Goal: Transaction & Acquisition: Purchase product/service

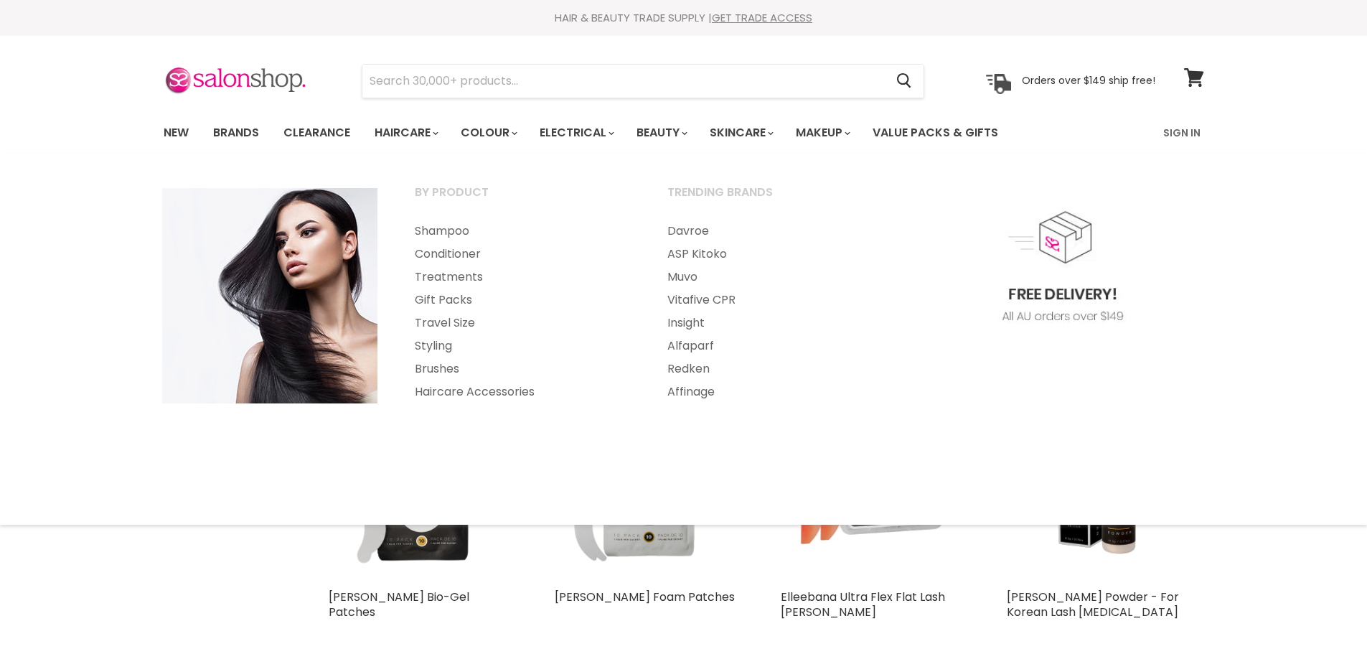
select select "created-descending"
click at [410, 93] on input "Search" at bounding box center [623, 81] width 523 height 33
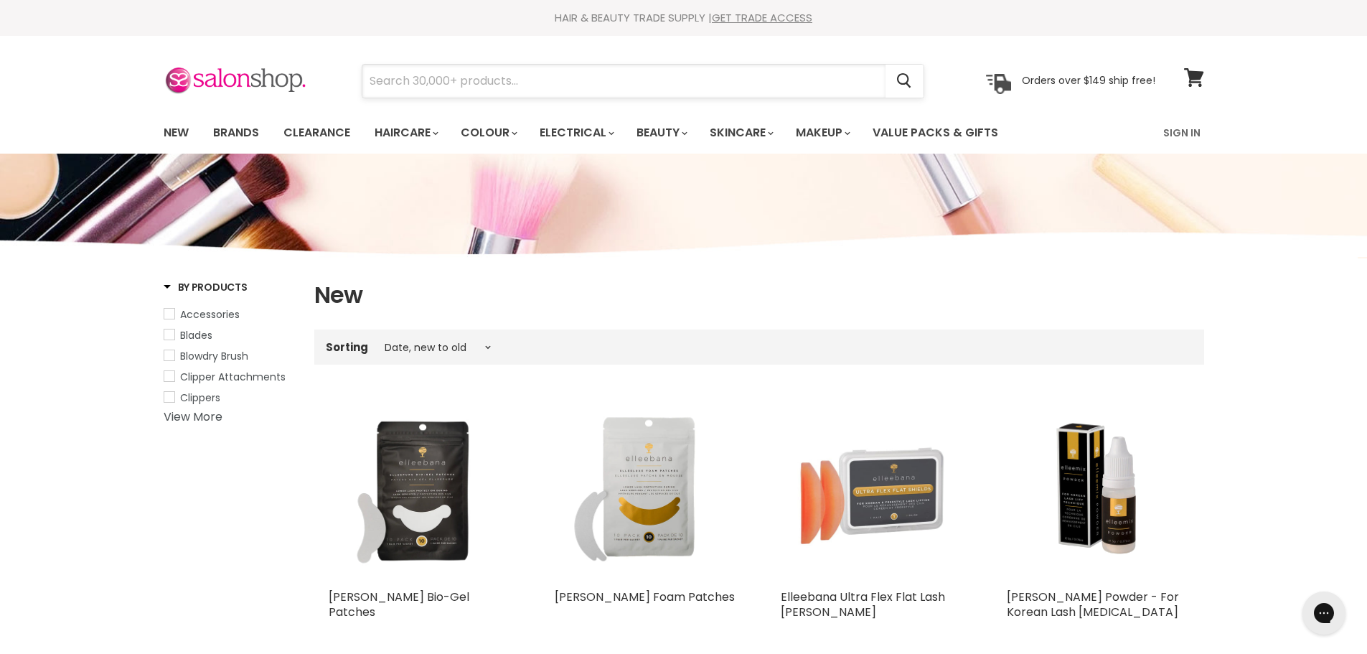
paste input "salon smart shoer spray hose"
click at [476, 77] on input "salon smart shoer spray hose" at bounding box center [623, 81] width 523 height 33
type input "salon smart spray hose"
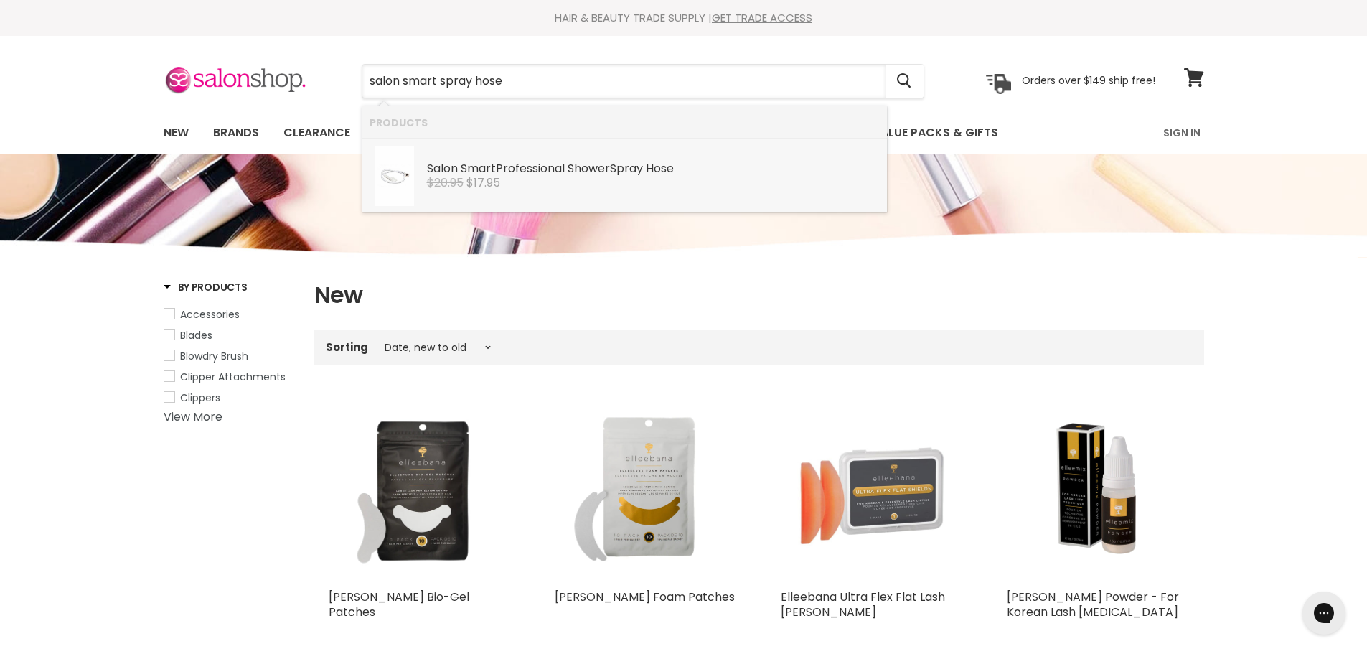
click at [506, 168] on div "Salon Smart Professional Shower Spray Hose" at bounding box center [653, 169] width 453 height 15
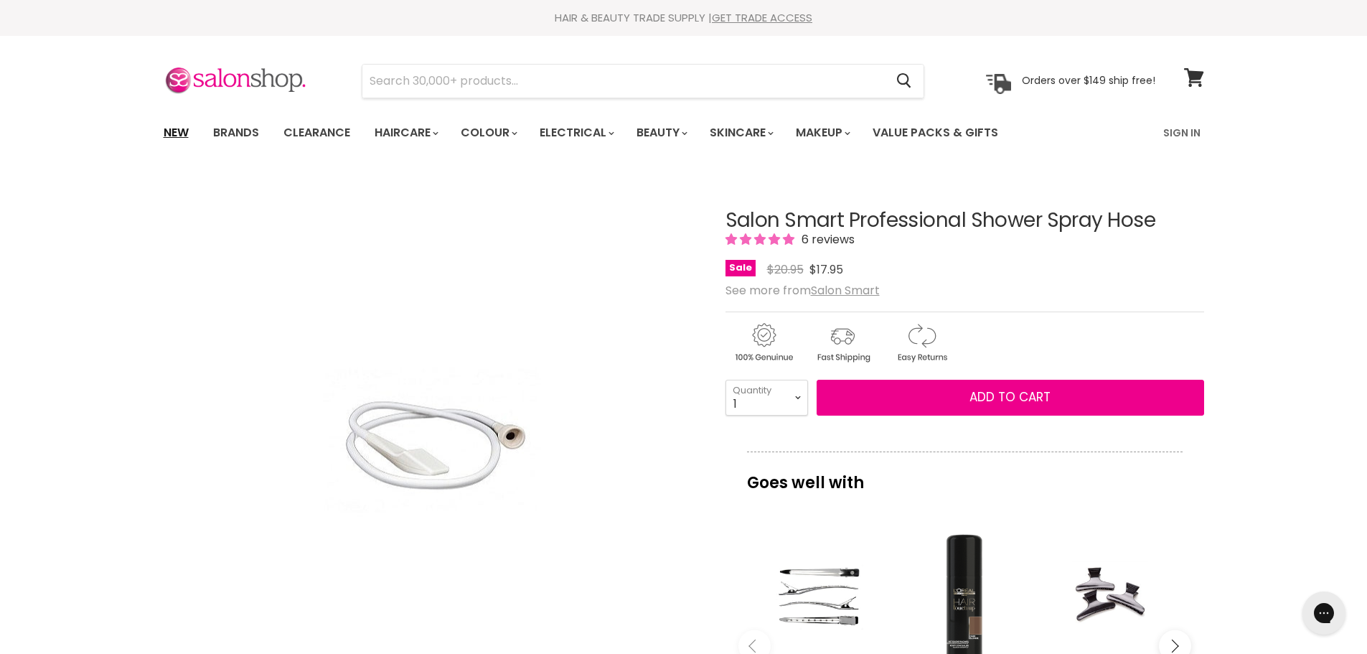
click at [187, 135] on link "New" at bounding box center [176, 133] width 47 height 30
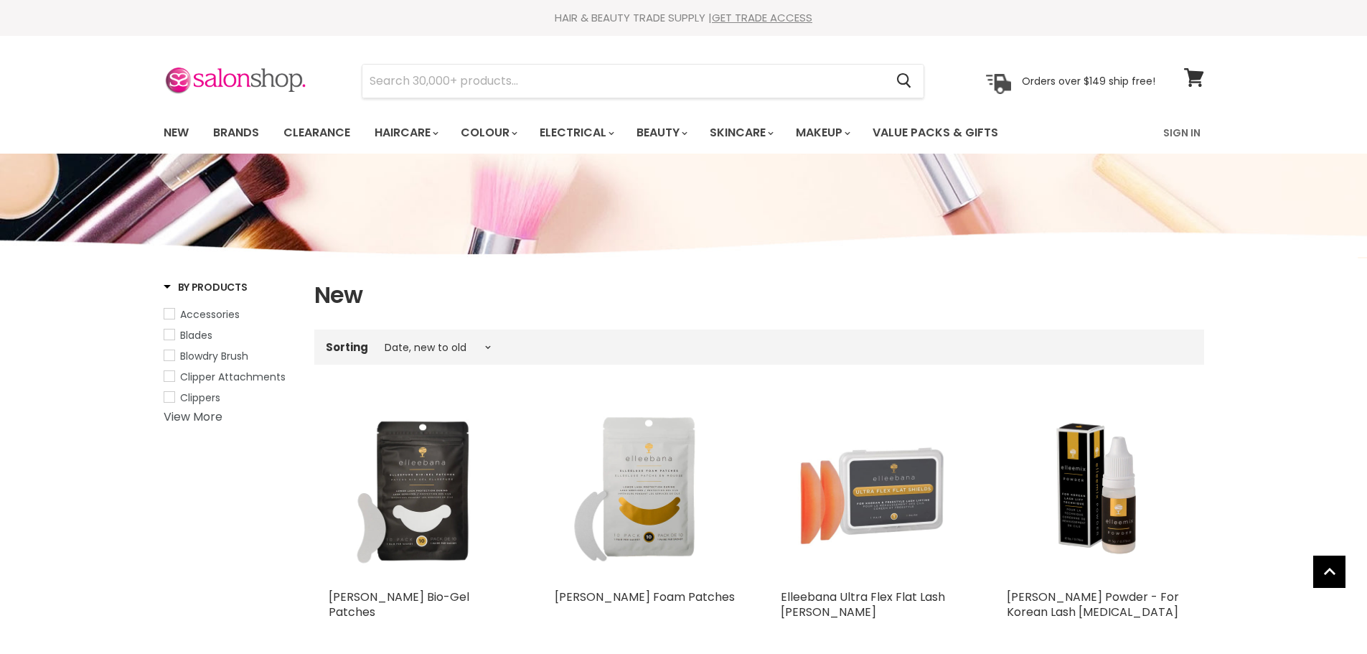
select select "created-descending"
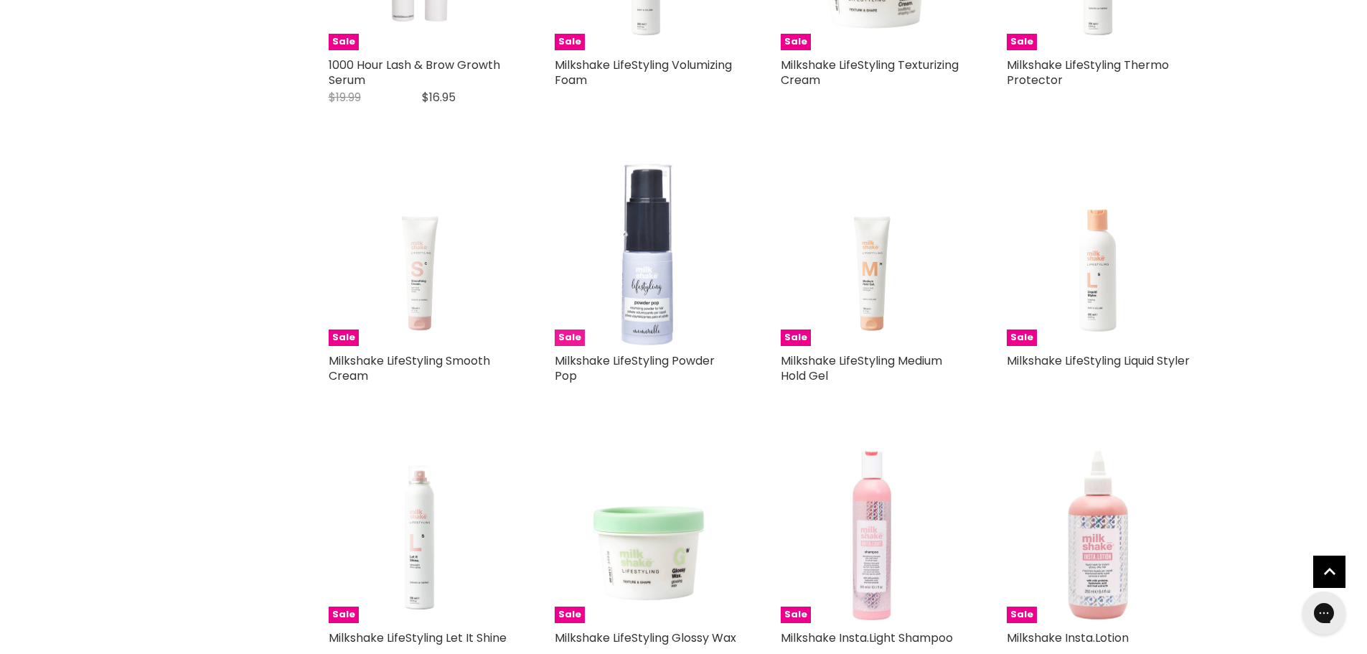
scroll to position [1293, 0]
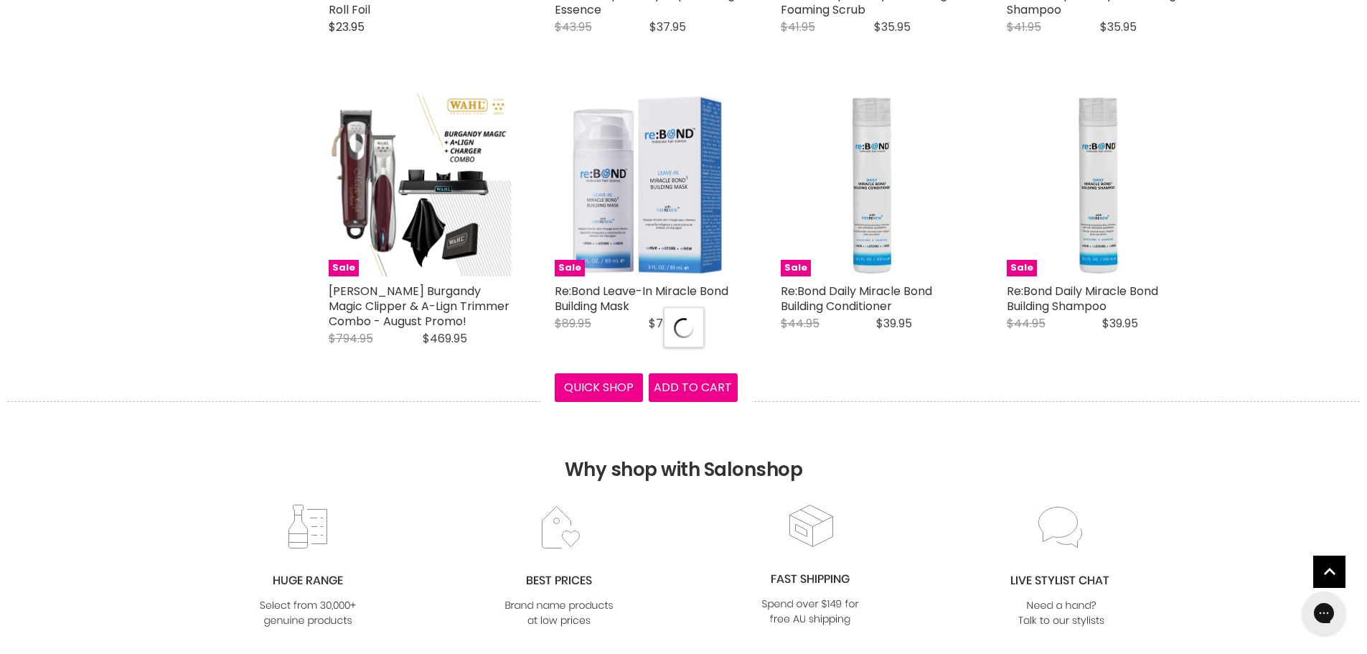
scroll to position [3526, 0]
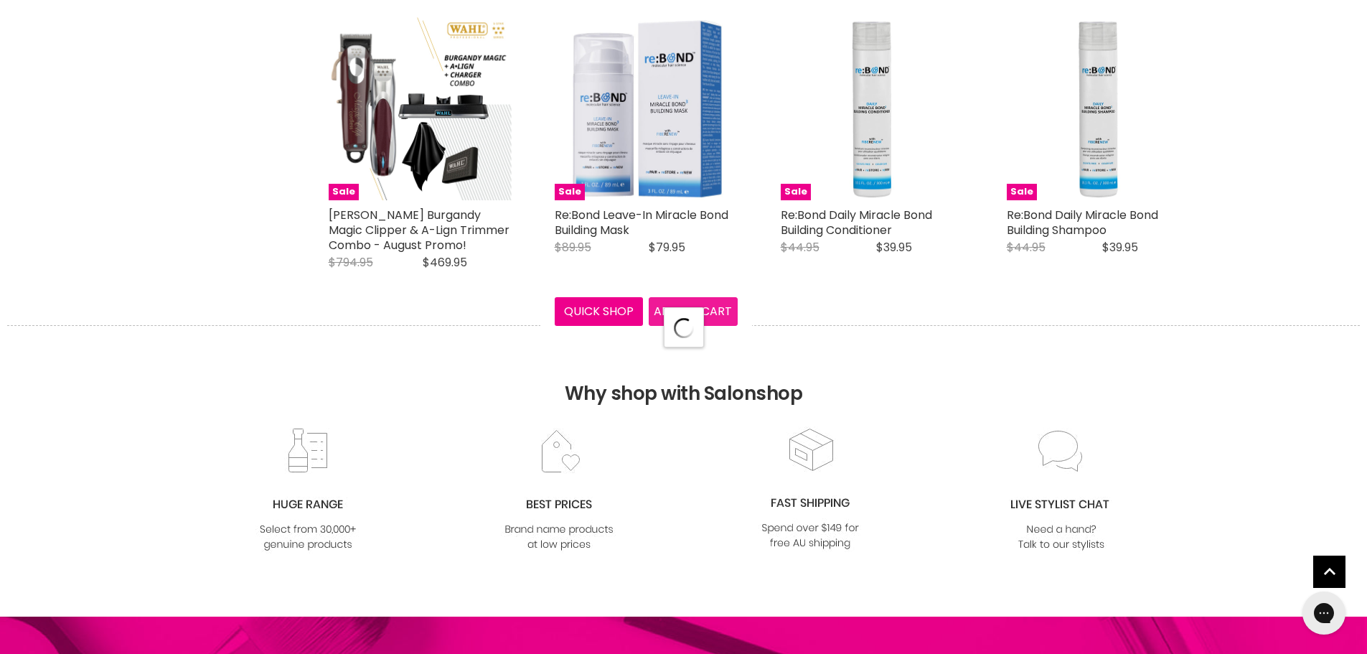
select select "created-descending"
